Goal: Communication & Community: Answer question/provide support

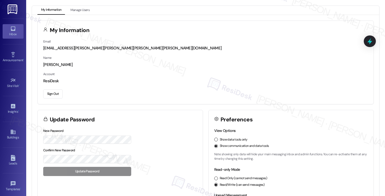
click at [12, 28] on icon at bounding box center [13, 29] width 6 height 6
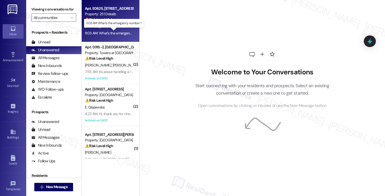
click at [111, 33] on div "11:03 AM: What's the emergency number ? 11:03 AM: What's the emergency number ?" at bounding box center [117, 33] width 64 height 5
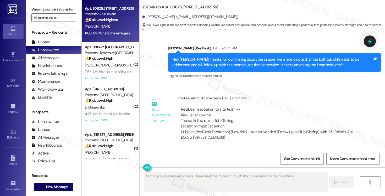
scroll to position [5603, 0]
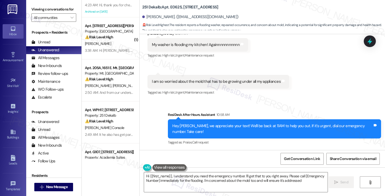
type textarea "Hi {{first_name}}, I understand you need the emergency number. I'll get that to…"
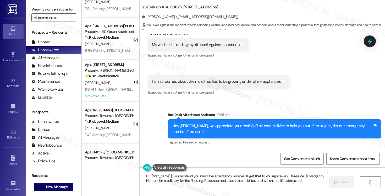
scroll to position [1771, 0]
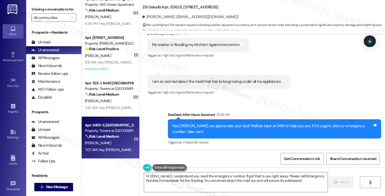
click at [109, 143] on div "[PERSON_NAME]" at bounding box center [109, 142] width 50 height 7
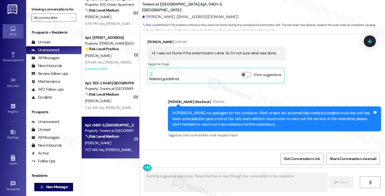
scroll to position [2907, 0]
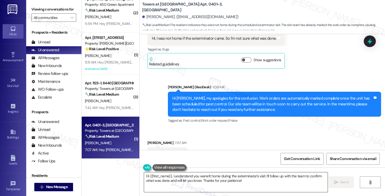
click at [156, 177] on textarea "Hi {{first_name}}, I understand you weren't home during the exterminator's visi…" at bounding box center [236, 182] width 184 height 20
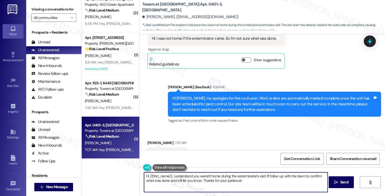
click at [156, 177] on textarea "Hi {{first_name}}, I understand you weren't home during the exterminator's visi…" at bounding box center [236, 182] width 184 height 20
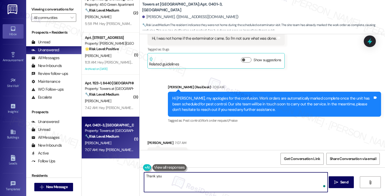
type textarea "Thank you!"
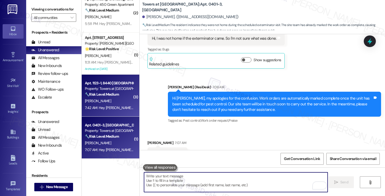
click at [108, 115] on div "Apt. 1123-1, [GEOGRAPHIC_DATA] Property: Towers at [GEOGRAPHIC_DATA] 🔧 Risk Lev…" at bounding box center [111, 95] width 58 height 42
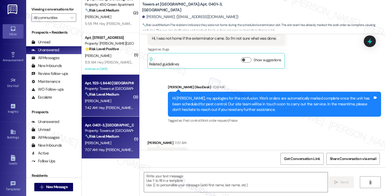
type textarea "Fetching suggested responses. Please feel free to read through the conversation…"
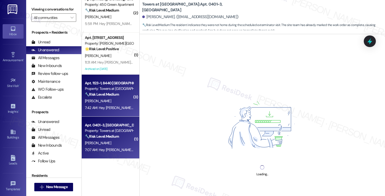
click at [108, 131] on div "Property: Towers at [GEOGRAPHIC_DATA]" at bounding box center [109, 131] width 48 height 6
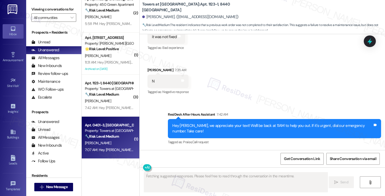
scroll to position [145, 0]
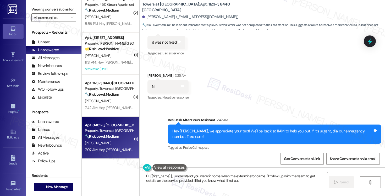
type textarea "Hi {{first_name}}, I understand you weren't home when the exterminator came. I'…"
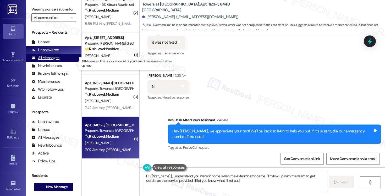
click at [47, 61] on div "All Messages" at bounding box center [45, 58] width 28 height 6
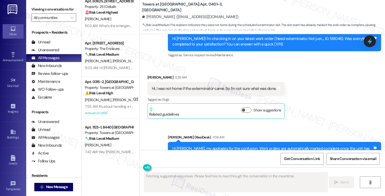
scroll to position [253, 0]
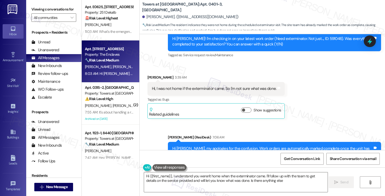
type textarea "Hi {{first_name}}, I understand you weren't home when the exterminator came. I'…"
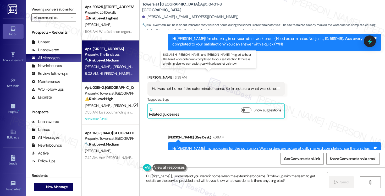
click at [100, 75] on div "8:03 AM: Hi [PERSON_NAME] and [PERSON_NAME]! I'm glad to hear the toilet work o…" at bounding box center [230, 73] width 291 height 5
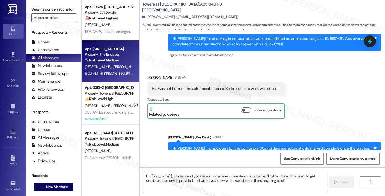
type textarea "Fetching suggested responses. Please feel free to read through the conversation…"
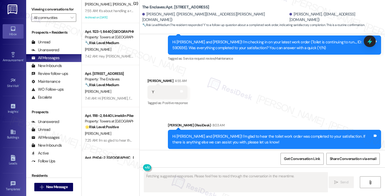
scroll to position [358, 0]
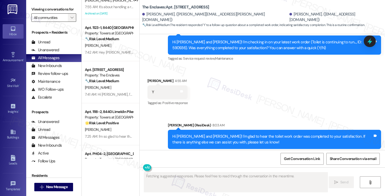
click at [69, 22] on span "" at bounding box center [71, 17] width 5 height 8
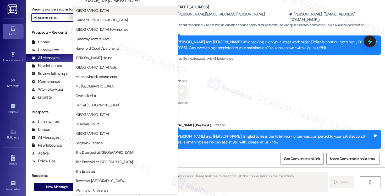
scroll to position [120, 0]
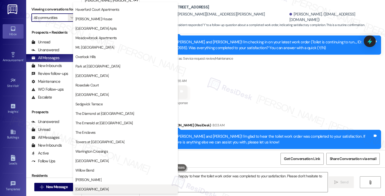
type textarea "Hi {{first_name}}! I'm happy to hear the toilet work order was completed to you…"
click at [88, 184] on button "[GEOGRAPHIC_DATA]" at bounding box center [125, 188] width 105 height 9
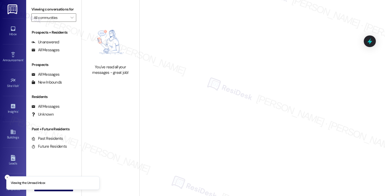
type input "[GEOGRAPHIC_DATA]"
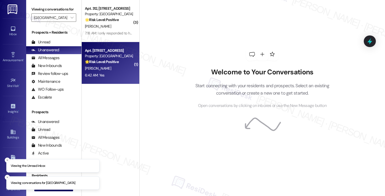
click at [109, 78] on div "6:42 AM: [DEMOGRAPHIC_DATA]:42 AM: Yes" at bounding box center [109, 75] width 50 height 7
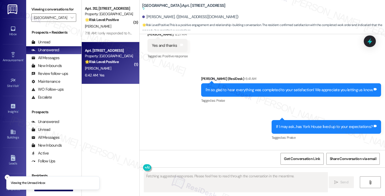
scroll to position [2689, 0]
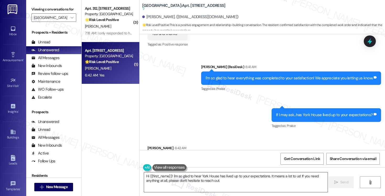
type textarea "Hi {{first_name}}! I'm so glad to hear York House has lived up to your expectat…"
click at [236, 185] on textarea "Hi {{first_name}}! I'm so glad to hear York House has lived up to your expectat…" at bounding box center [236, 182] width 184 height 20
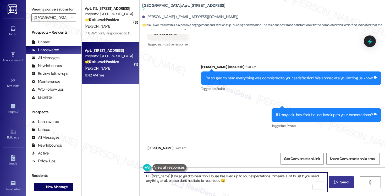
click at [333, 186] on button " Send" at bounding box center [341, 182] width 25 height 12
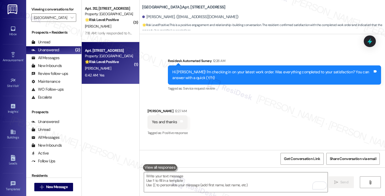
scroll to position [2583, 0]
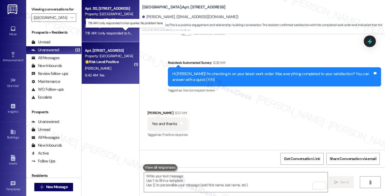
click at [113, 33] on div "7:18 AM: I only responded to her queries. No problem here. 7:18 AM: I only resp…" at bounding box center [129, 33] width 88 height 5
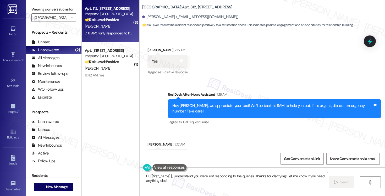
scroll to position [276, 0]
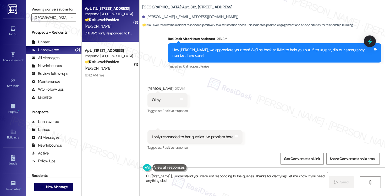
click at [161, 172] on textarea "Hi {{first_name}}, I understand you were just responding to the queries. Thanks…" at bounding box center [236, 182] width 184 height 20
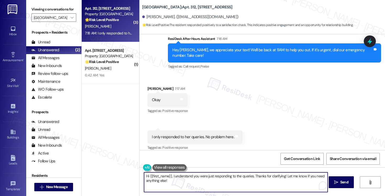
click at [161, 172] on textarea "Hi {{first_name}}, I understand you were just responding to the queries. Thanks…" at bounding box center [236, 182] width 184 height 20
click at [205, 178] on textarea "Thank you, [PERSON_NAME]. I appreciate you taking time to respond. Have" at bounding box center [236, 182] width 184 height 20
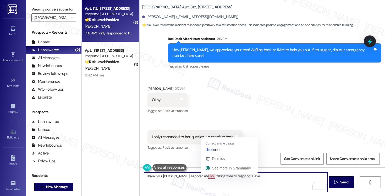
click at [209, 176] on textarea "Thank you, [PERSON_NAME]. I appreciate you taking time to respond. Have" at bounding box center [236, 182] width 184 height 20
click at [260, 176] on textarea "Thank you, [PERSON_NAME]. I appreciate you taking the time to respond. Have" at bounding box center [236, 182] width 184 height 20
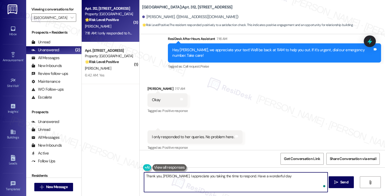
type textarea "Thank you, [PERSON_NAME]. I appreciate you taking the time to respond. Have a w…"
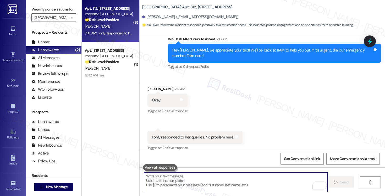
scroll to position [312, 0]
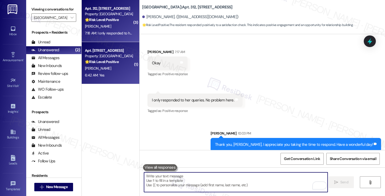
click at [115, 75] on div "6:42 AM: [DEMOGRAPHIC_DATA]:42 AM: Yes" at bounding box center [109, 75] width 50 height 7
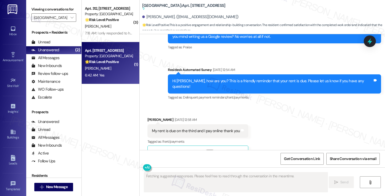
scroll to position [2641, 0]
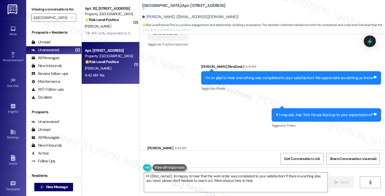
type textarea "Hi {{first_name}}, I'm happy to hear that the work order was completed to your …"
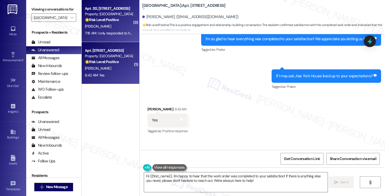
scroll to position [2676, 0]
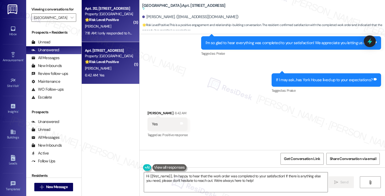
click at [124, 24] on div "[PERSON_NAME]" at bounding box center [109, 26] width 50 height 7
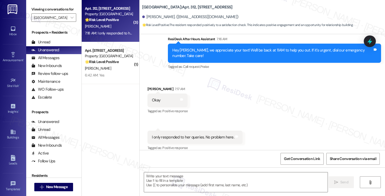
type textarea "Fetching suggested responses. Please feel free to read through the conversation…"
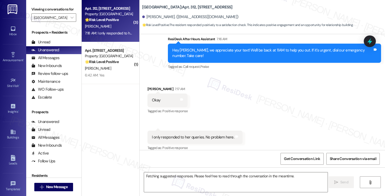
scroll to position [368, 0]
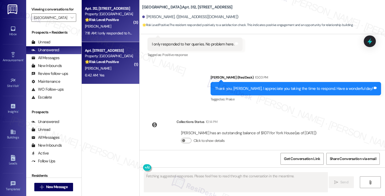
click at [111, 55] on div "Property: [GEOGRAPHIC_DATA]" at bounding box center [109, 56] width 48 height 6
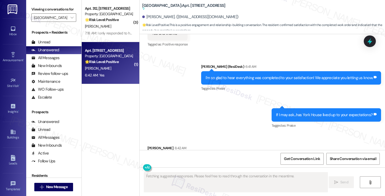
scroll to position [2739, 0]
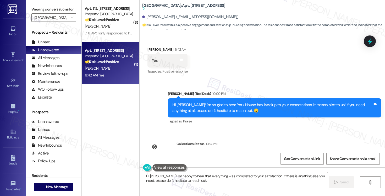
type textarea "Hi [PERSON_NAME]! I'm happy to hear that everything was completed to your satis…"
click at [71, 20] on icon "" at bounding box center [72, 17] width 3 height 4
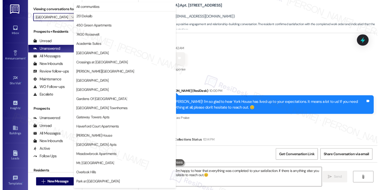
scroll to position [120, 0]
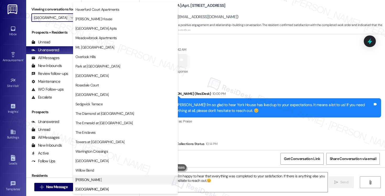
click at [86, 179] on span "[PERSON_NAME]" at bounding box center [125, 179] width 100 height 5
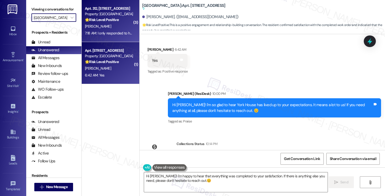
type input "[PERSON_NAME]"
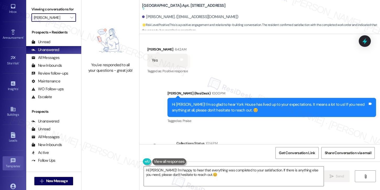
scroll to position [60, 0]
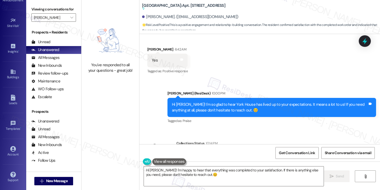
click at [12, 140] on div "Account Go to Account" at bounding box center [13, 152] width 21 height 26
click at [12, 158] on link "Account" at bounding box center [13, 152] width 21 height 14
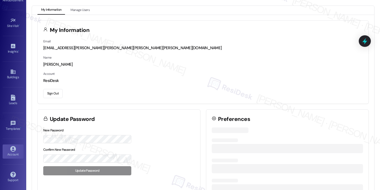
click at [58, 96] on button "Sign Out" at bounding box center [52, 93] width 19 height 9
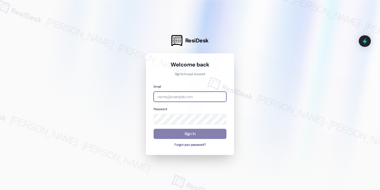
click at [187, 96] on input "email" at bounding box center [190, 97] width 73 height 10
type input "[EMAIL_ADDRESS][PERSON_NAME][PERSON_NAME][PERSON_NAME][DOMAIN_NAME]"
